Goal: Transaction & Acquisition: Download file/media

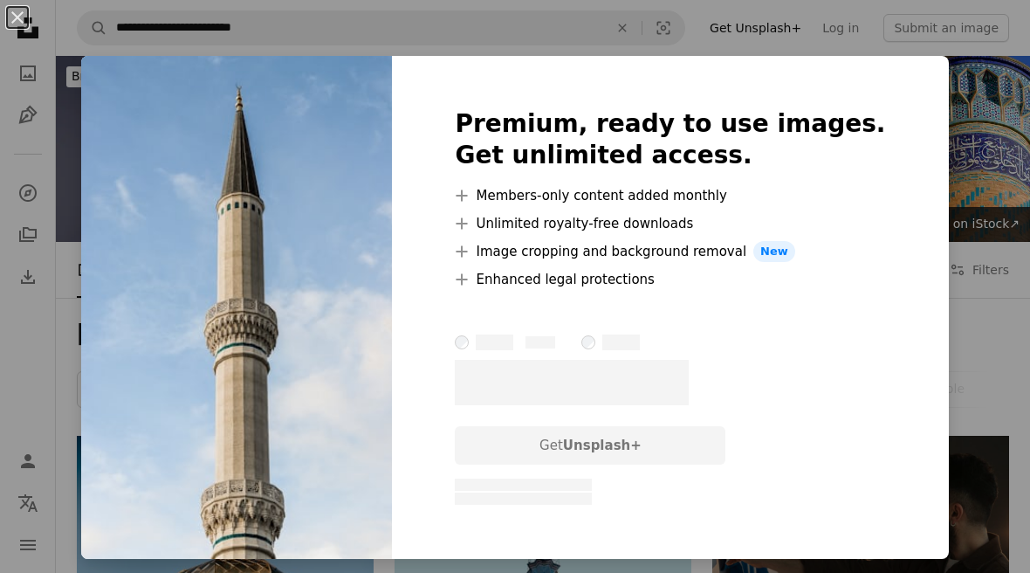
scroll to position [1210, 0]
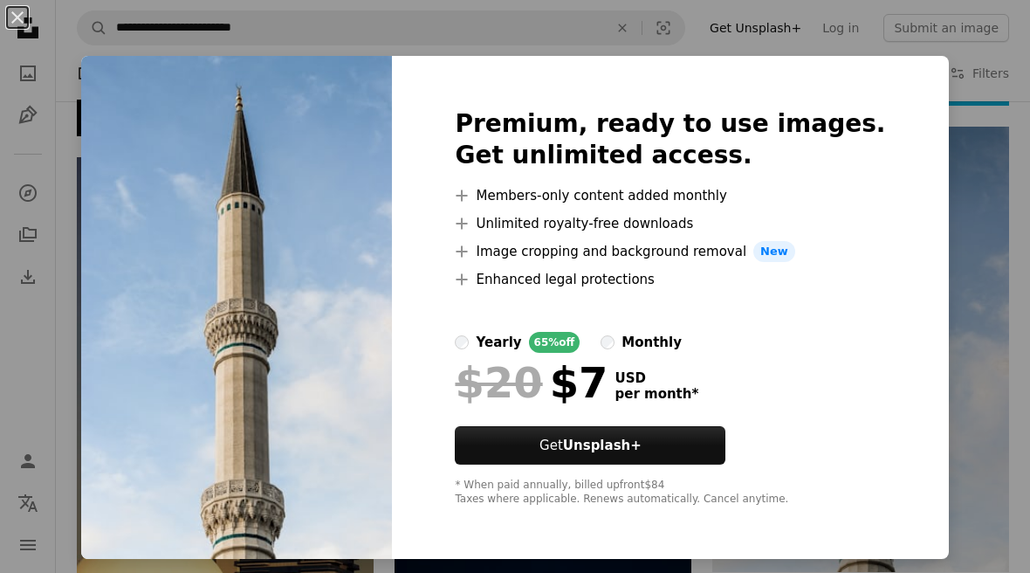
click at [957, 432] on div "An X shape Premium, ready to use images. Get unlimited access. A plus sign Memb…" at bounding box center [515, 286] width 1030 height 573
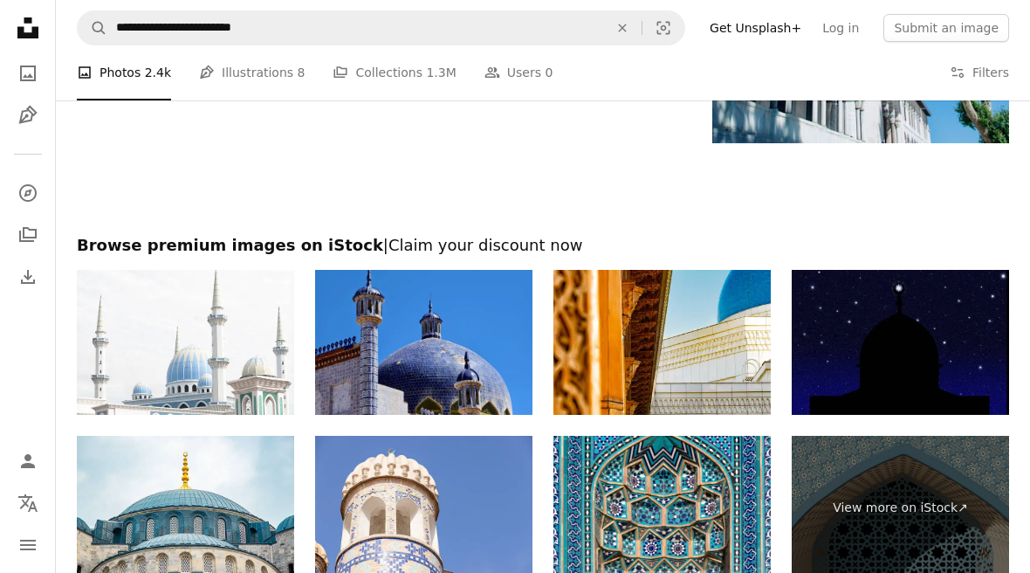
scroll to position [3684, 0]
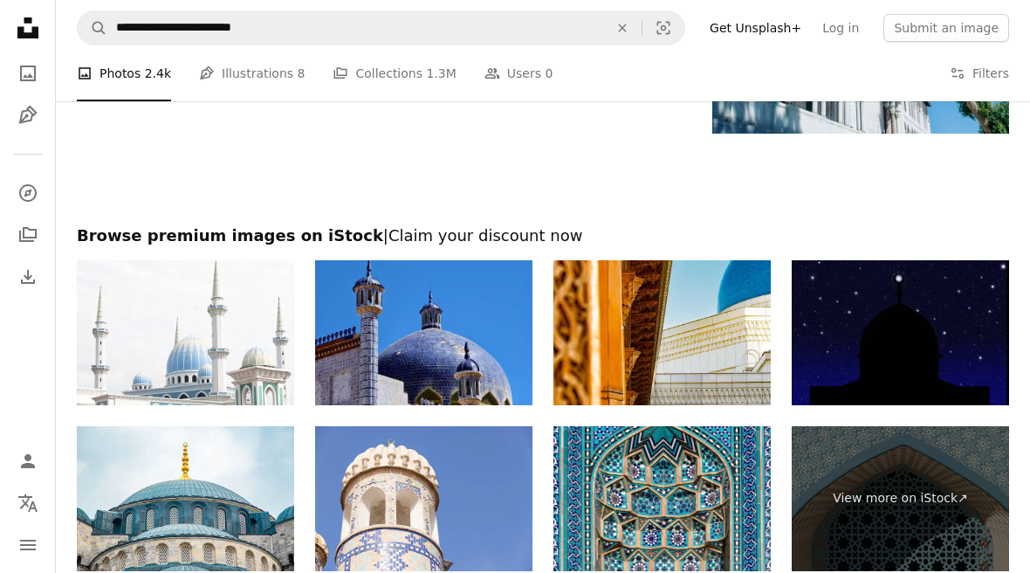
click at [989, 75] on button "Filters Filters" at bounding box center [979, 73] width 59 height 56
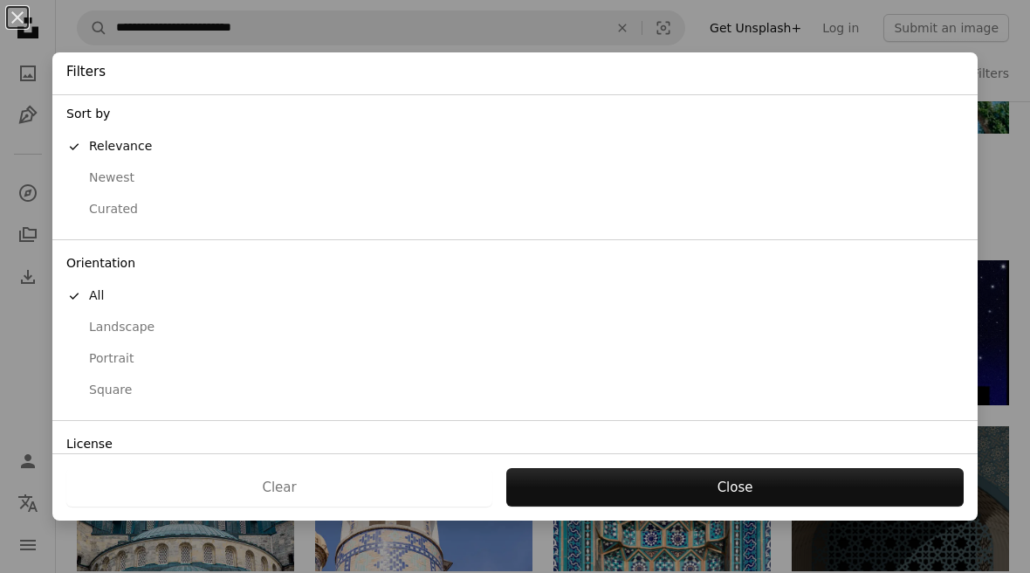
scroll to position [3, 0]
click at [134, 532] on div "Free" at bounding box center [514, 540] width 897 height 17
click at [655, 506] on button "Apply" at bounding box center [734, 487] width 458 height 38
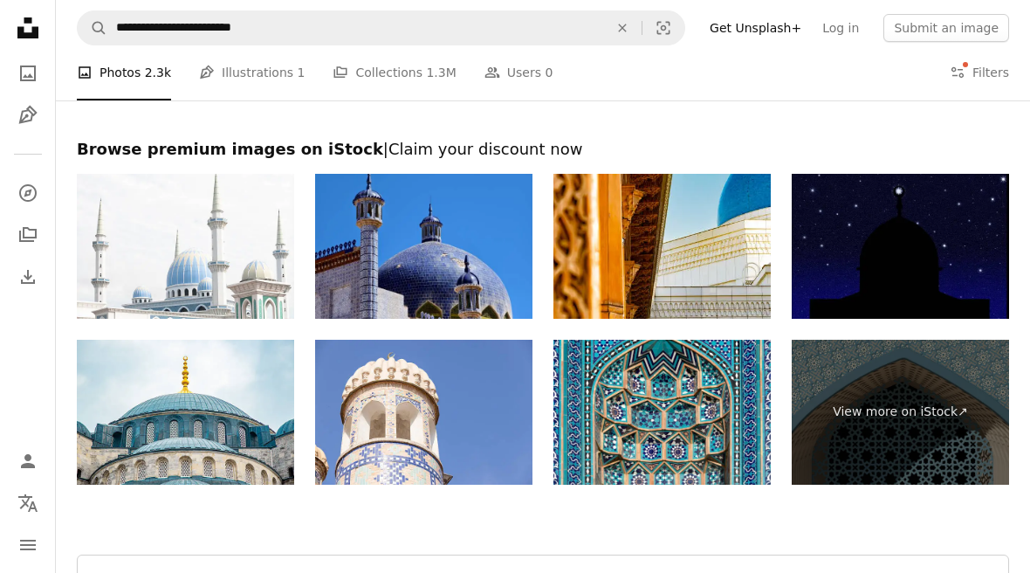
scroll to position [3612, 0]
click at [727, 572] on button "Load more" at bounding box center [543, 582] width 932 height 56
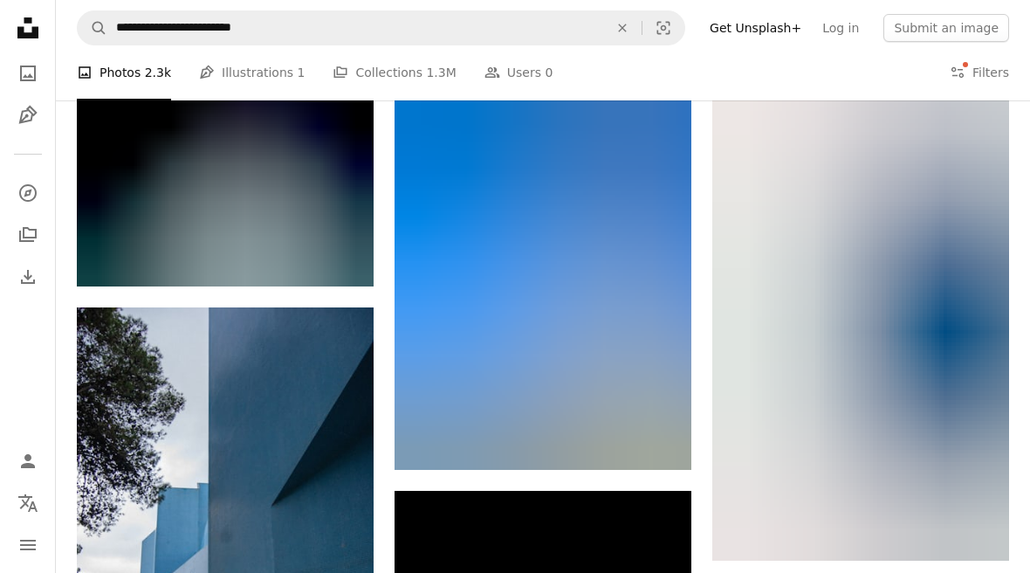
scroll to position [14842, 0]
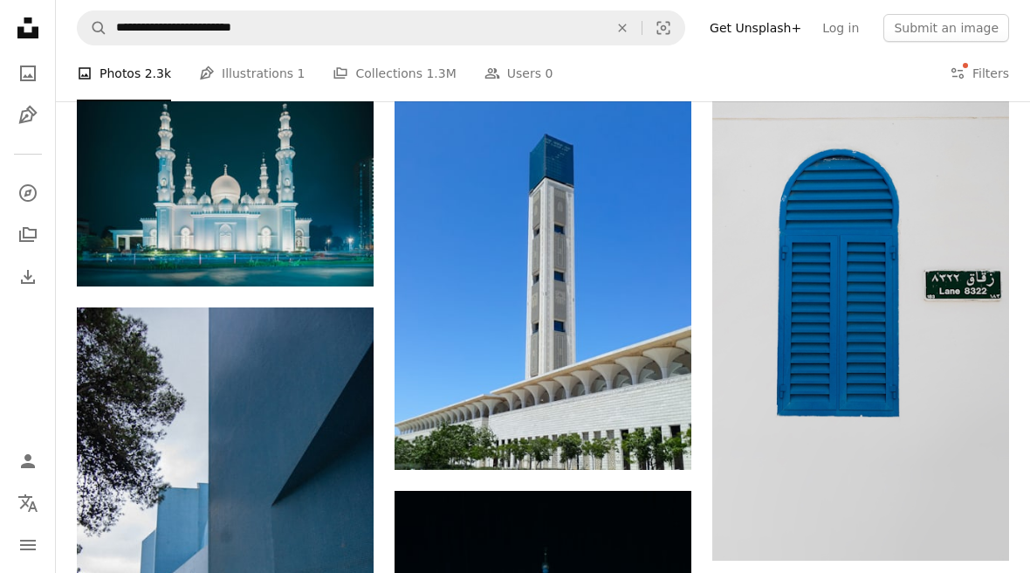
click at [618, 301] on img at bounding box center [542, 284] width 297 height 371
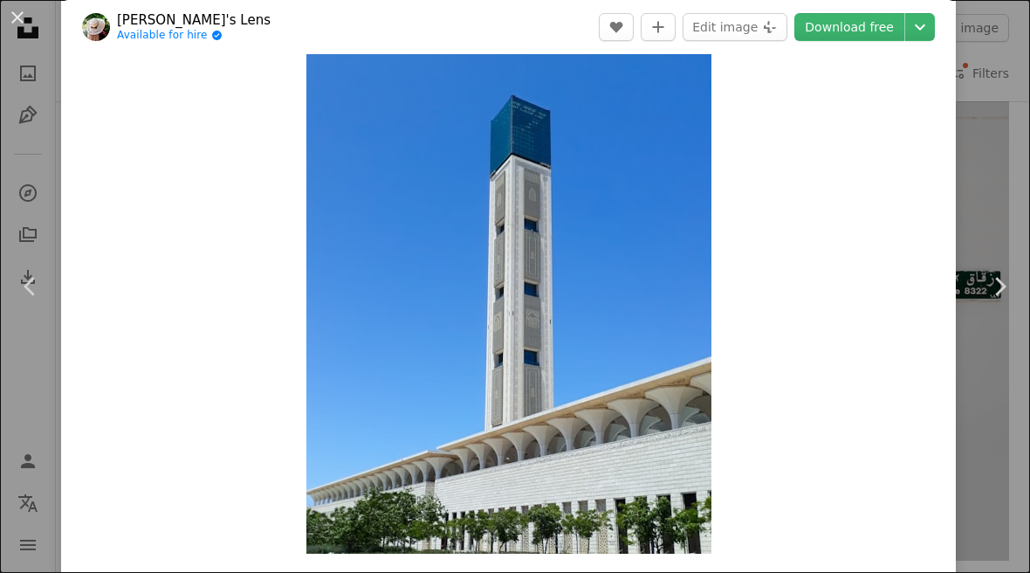
scroll to position [31, 0]
click at [877, 31] on link "Download free" at bounding box center [849, 27] width 110 height 28
